Goal: Transaction & Acquisition: Purchase product/service

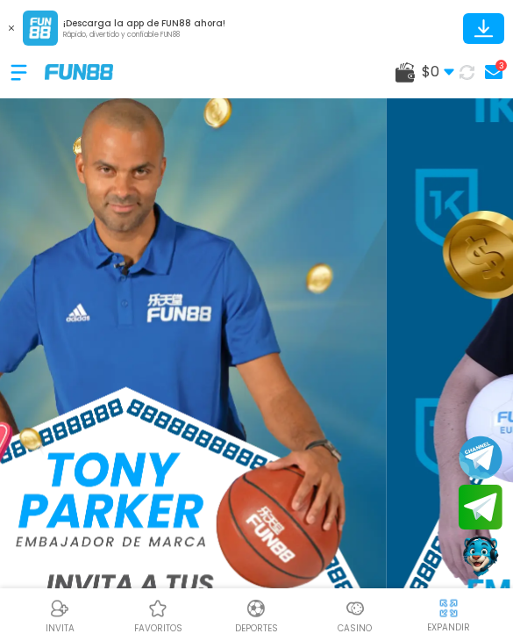
click at [429, 64] on span "$ 0" at bounding box center [438, 71] width 32 height 21
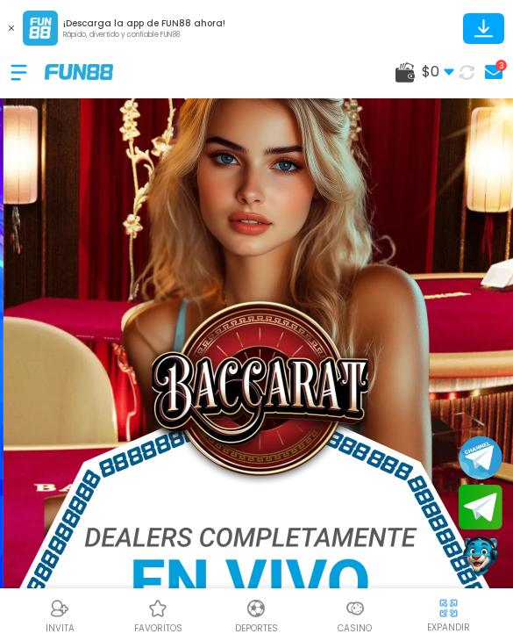
click at [408, 340] on img at bounding box center [260, 408] width 513 height 711
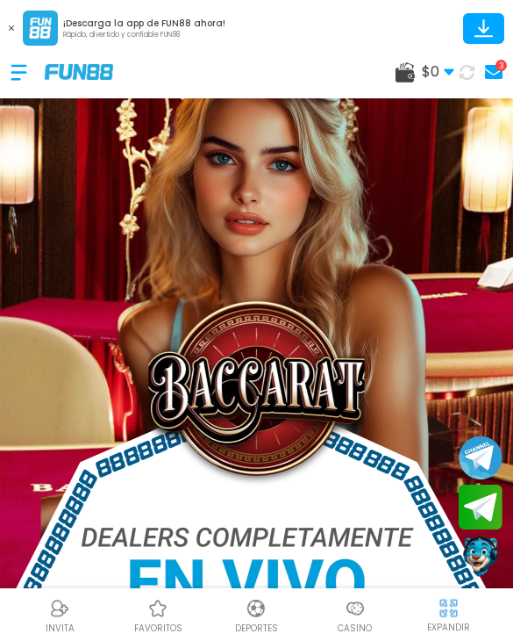
click at [251, 608] on img at bounding box center [256, 608] width 21 height 21
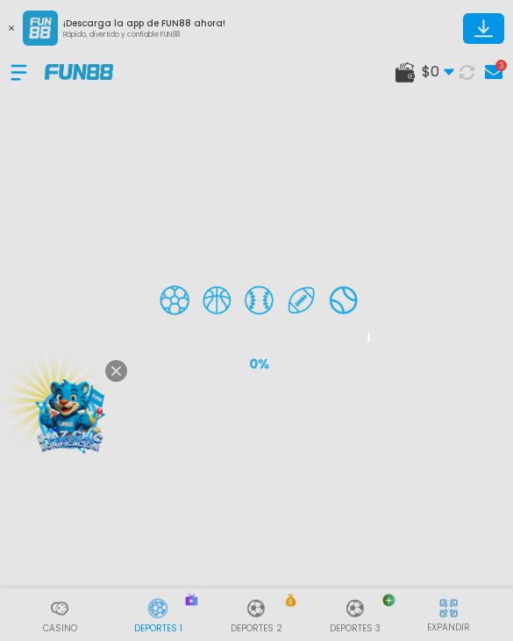
click at [18, 78] on div at bounding box center [256, 320] width 513 height 641
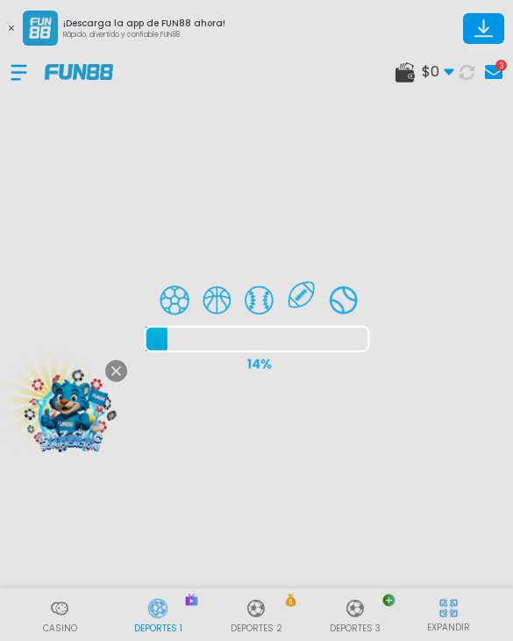
click at [17, 78] on div at bounding box center [256, 320] width 513 height 641
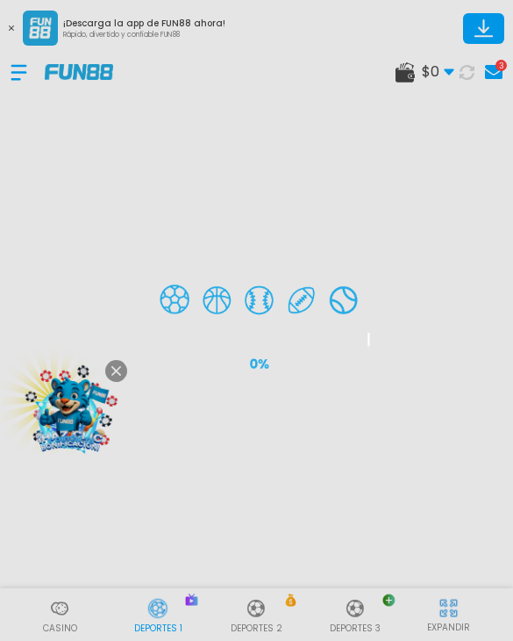
click at [28, 80] on div at bounding box center [256, 320] width 513 height 641
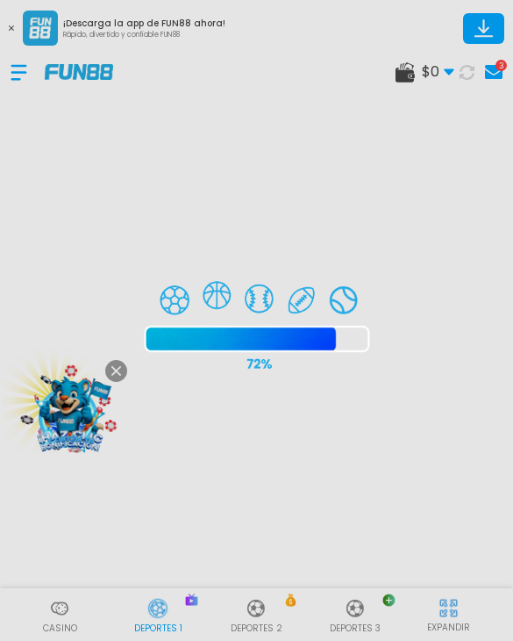
click at [17, 71] on div at bounding box center [256, 320] width 513 height 641
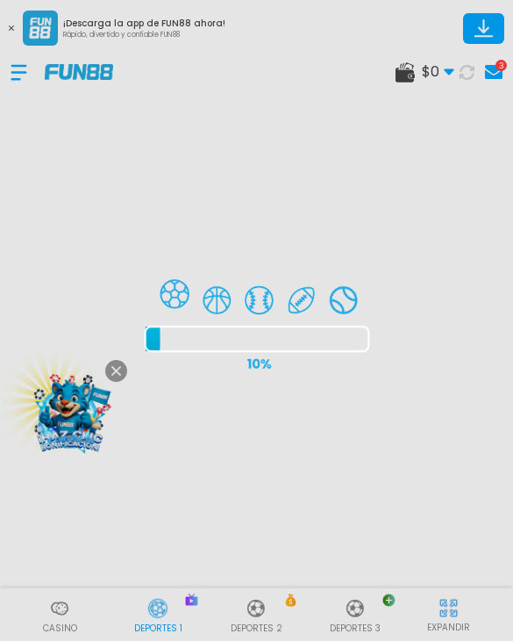
click at [24, 65] on div at bounding box center [256, 320] width 513 height 641
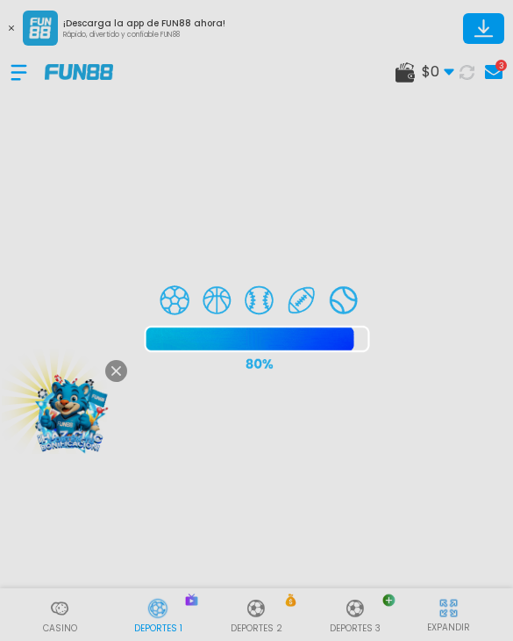
click at [23, 65] on div at bounding box center [256, 320] width 513 height 641
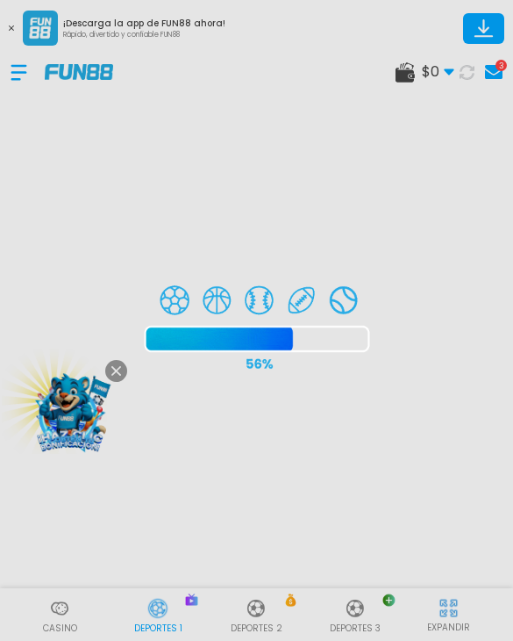
click at [18, 65] on div at bounding box center [256, 320] width 513 height 641
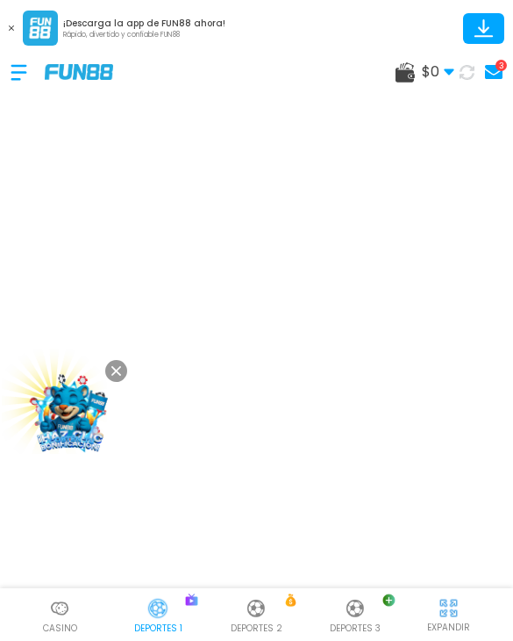
click at [3, 87] on div "$ 0 Dinero Real $ 0 Depósito Retiro 3" at bounding box center [256, 72] width 513 height 53
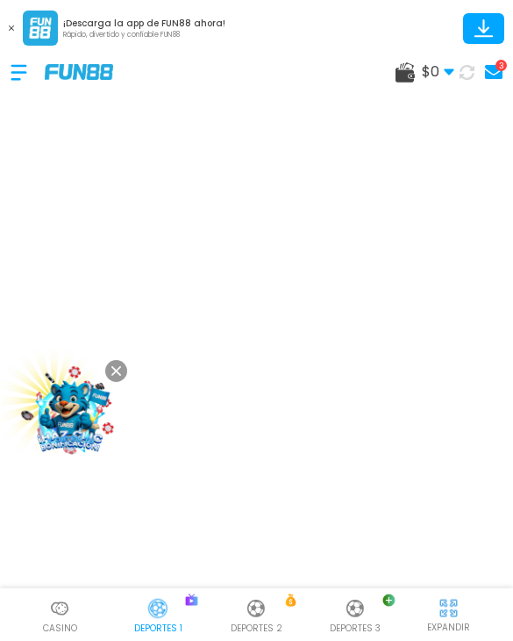
click at [26, 74] on div at bounding box center [28, 73] width 34 height 52
